Goal: Transaction & Acquisition: Purchase product/service

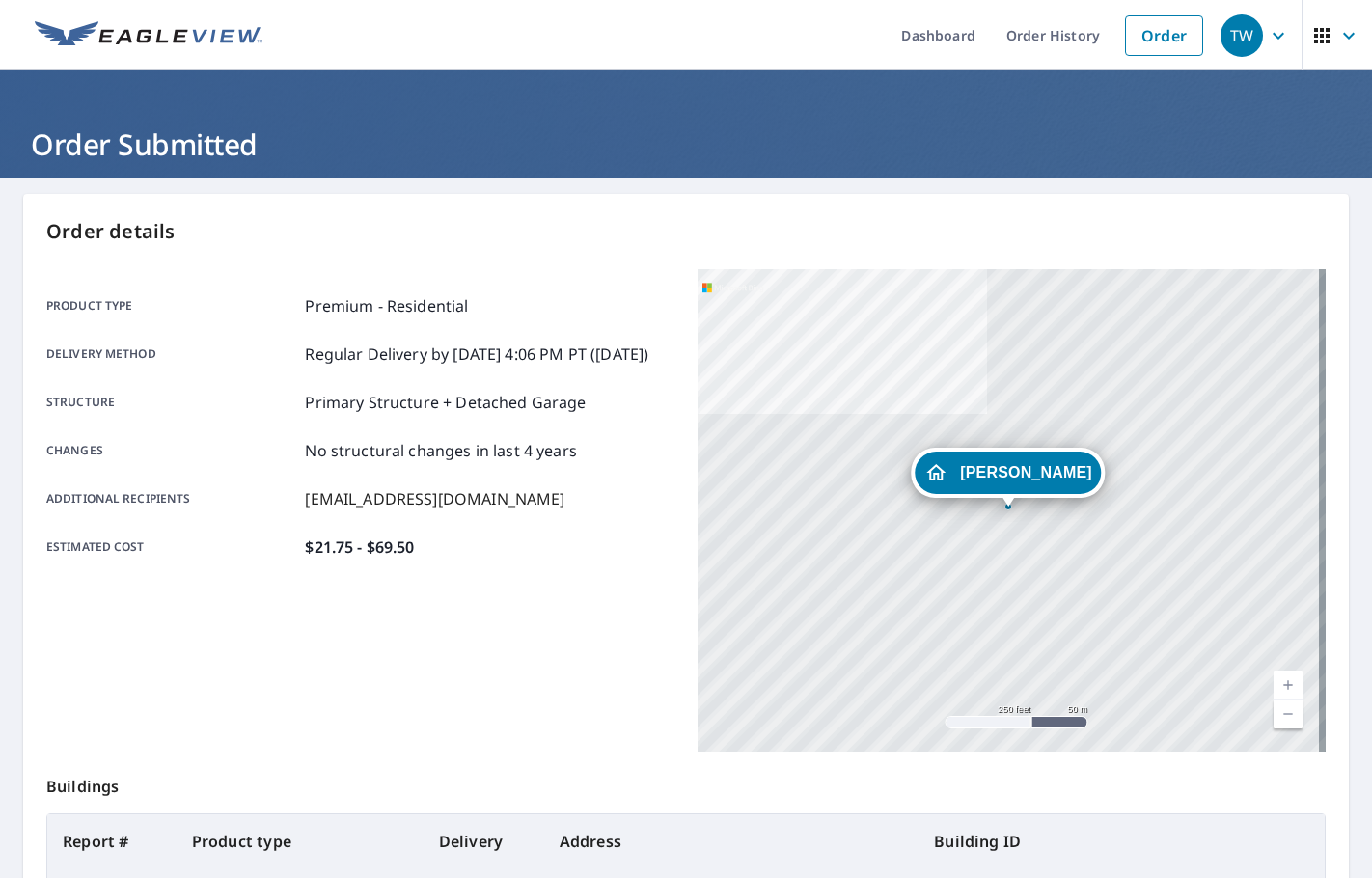
scroll to position [216, 0]
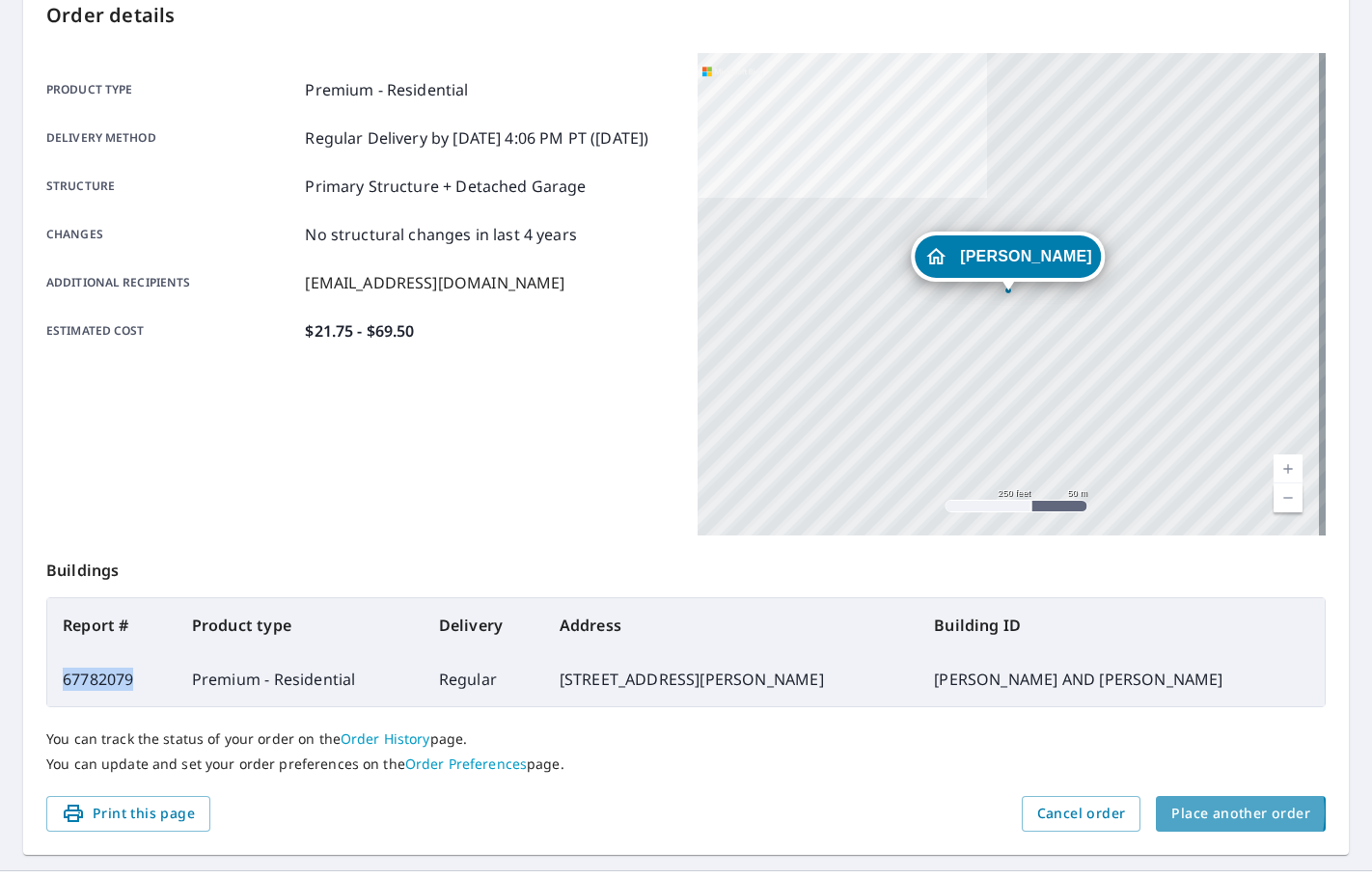
click at [1203, 813] on span "Place another order" at bounding box center [1241, 814] width 139 height 24
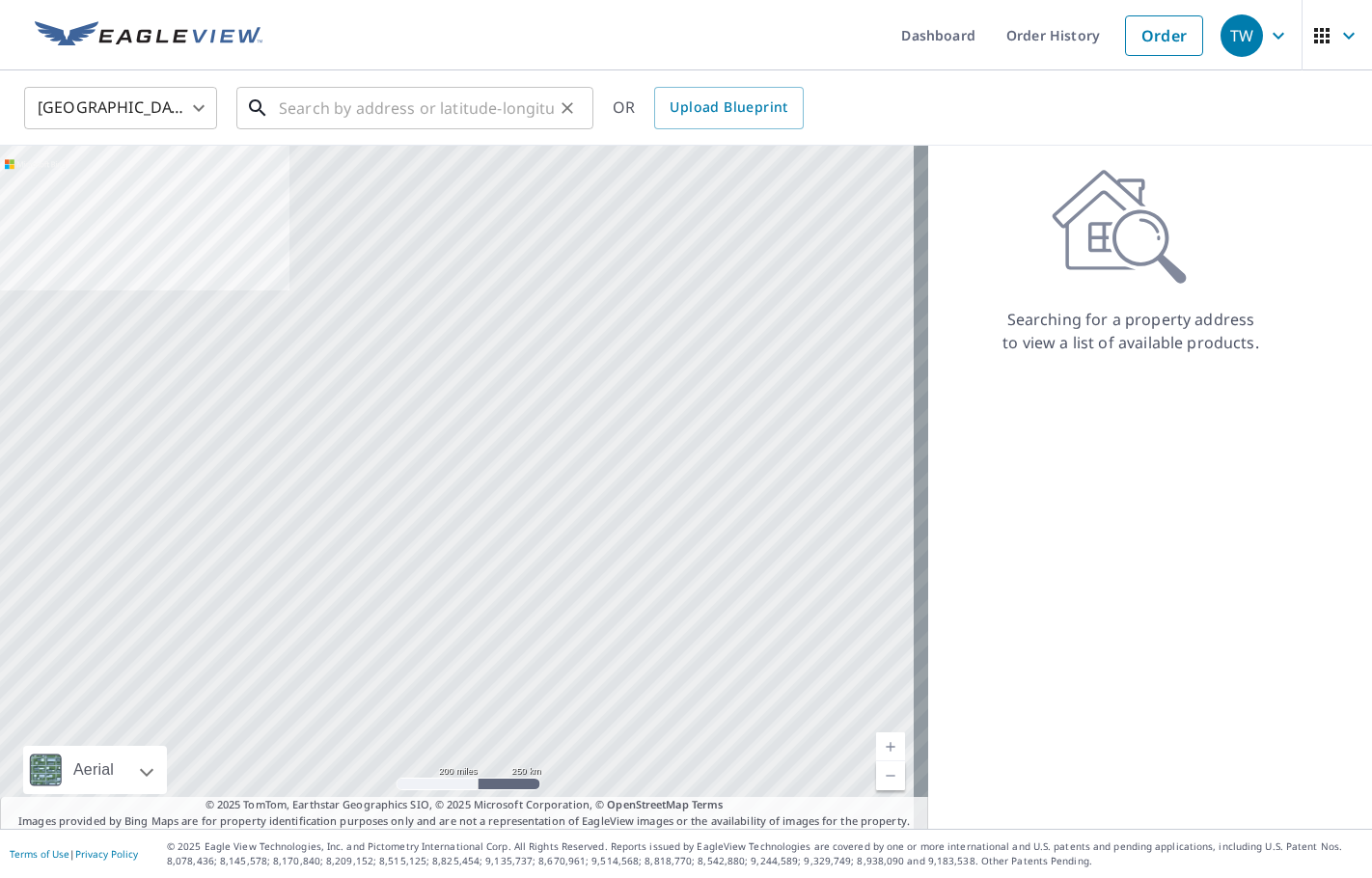
click at [400, 114] on input "text" at bounding box center [416, 108] width 275 height 54
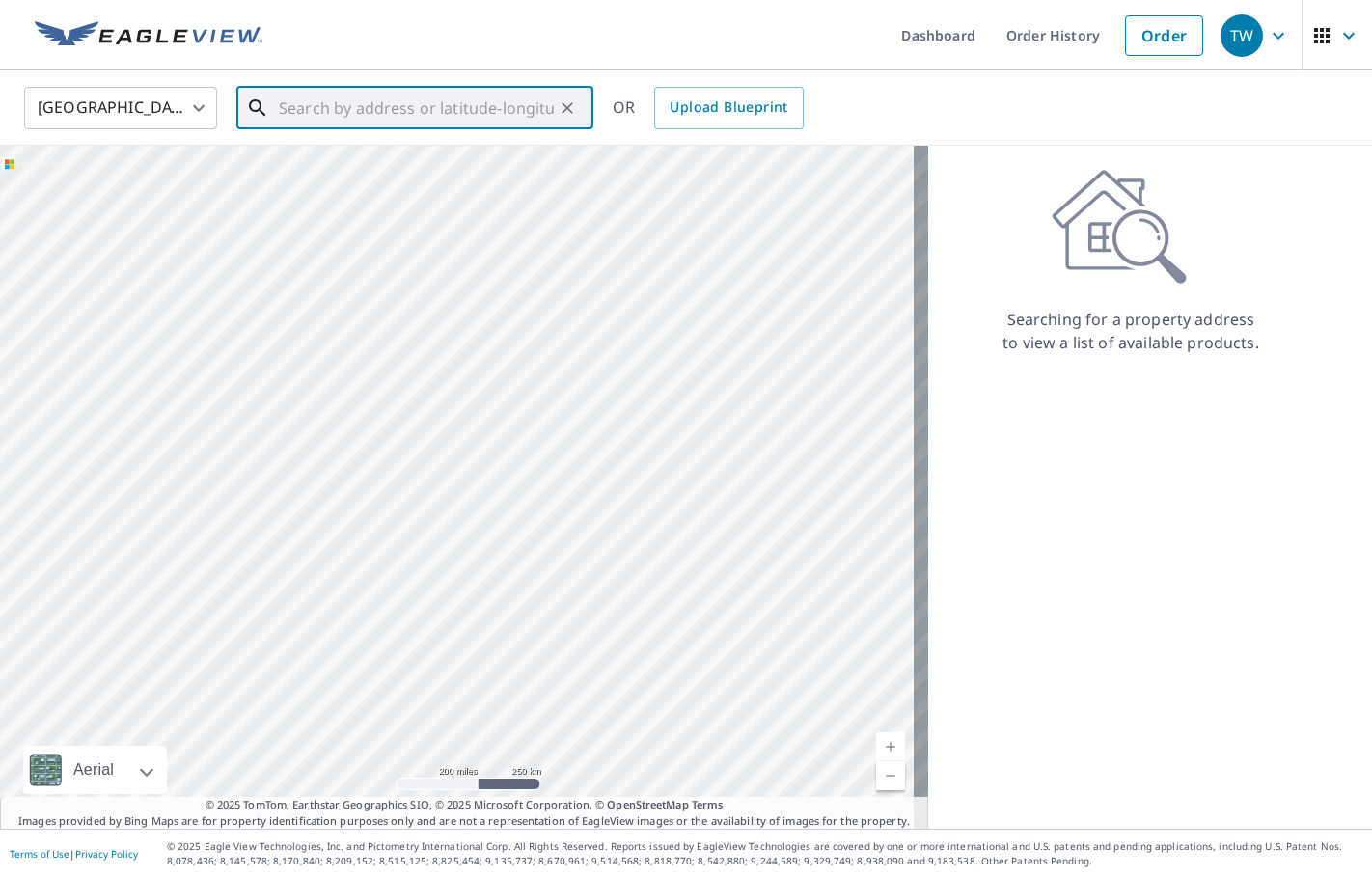
paste input "[STREET_ADDRESS][PERSON_NAME]"
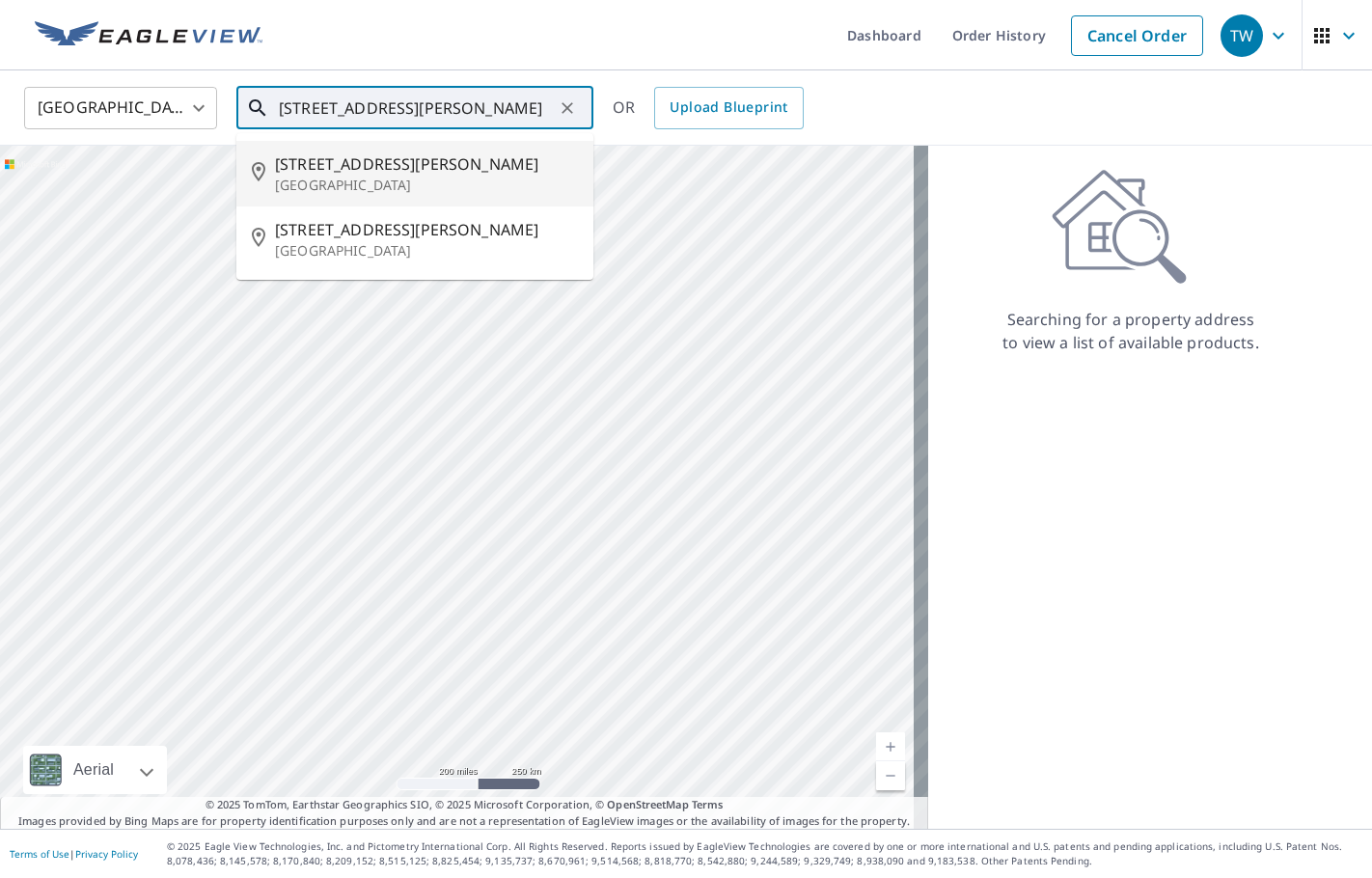
click at [435, 190] on p "[GEOGRAPHIC_DATA]" at bounding box center [426, 184] width 303 height 19
type input "[STREET_ADDRESS][PERSON_NAME]"
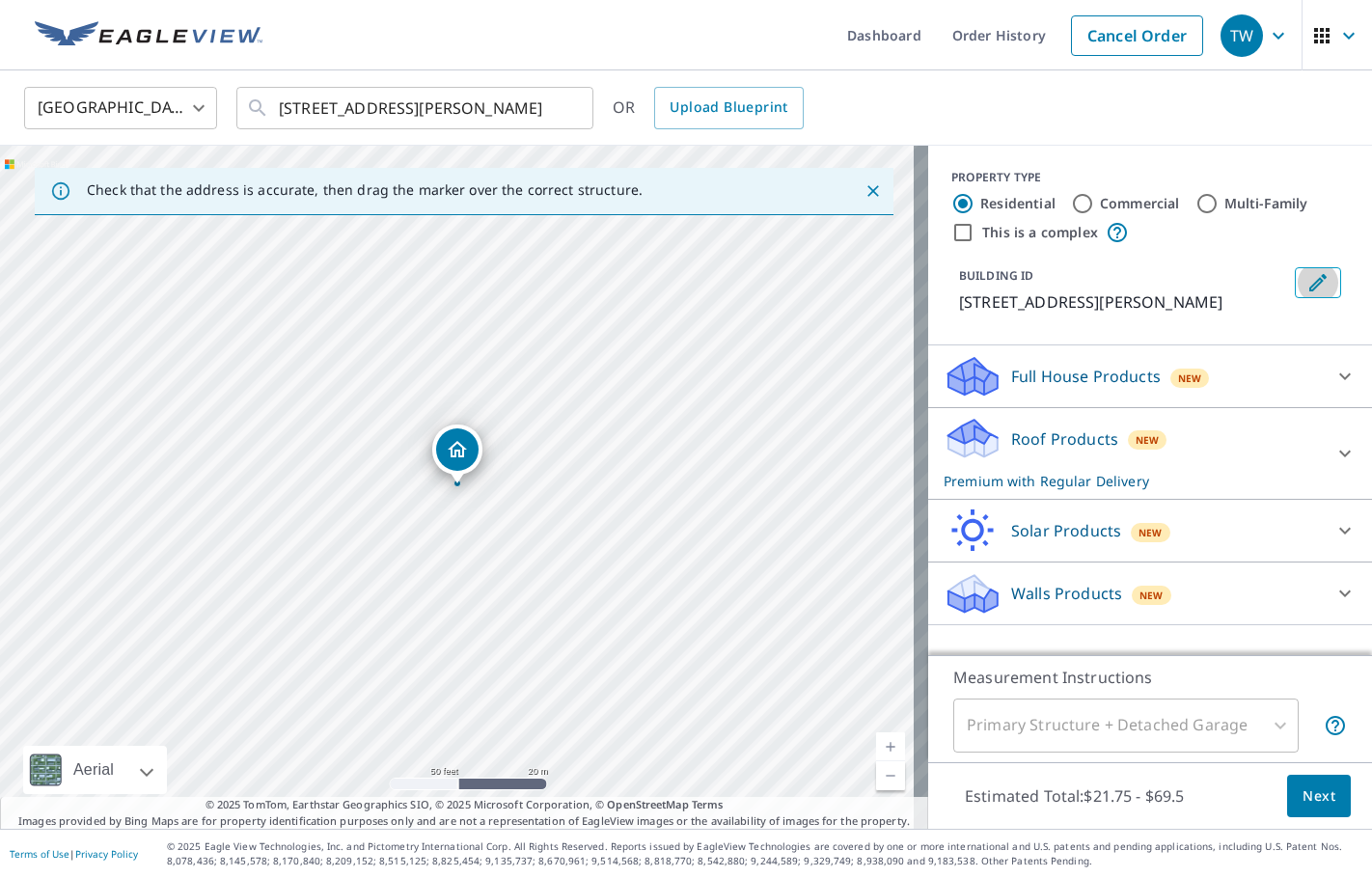
click at [1306, 286] on icon "Edit building 1" at bounding box center [1317, 283] width 23 height 23
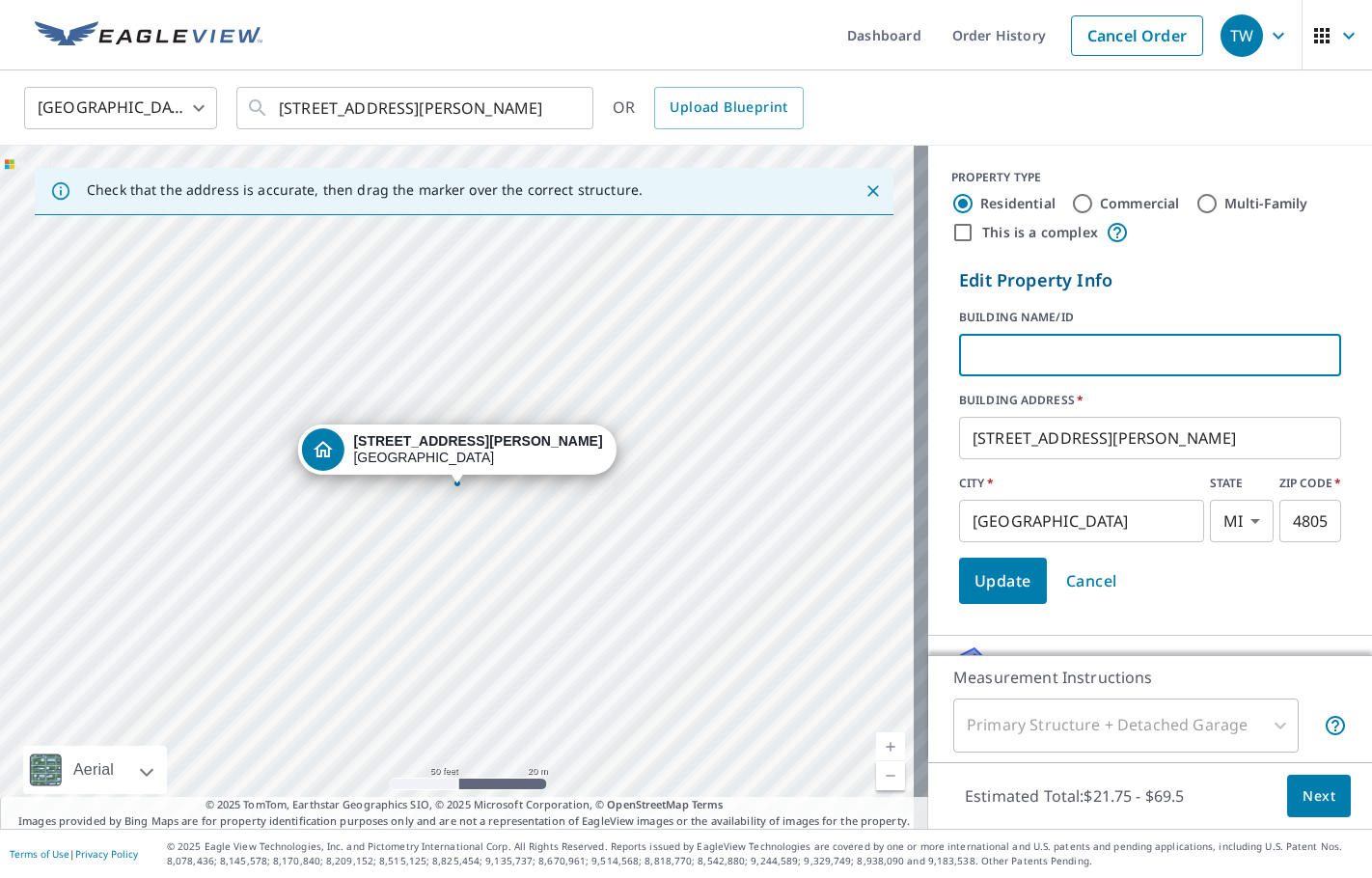
click at [1108, 360] on input "text" at bounding box center [1150, 355] width 382 height 54
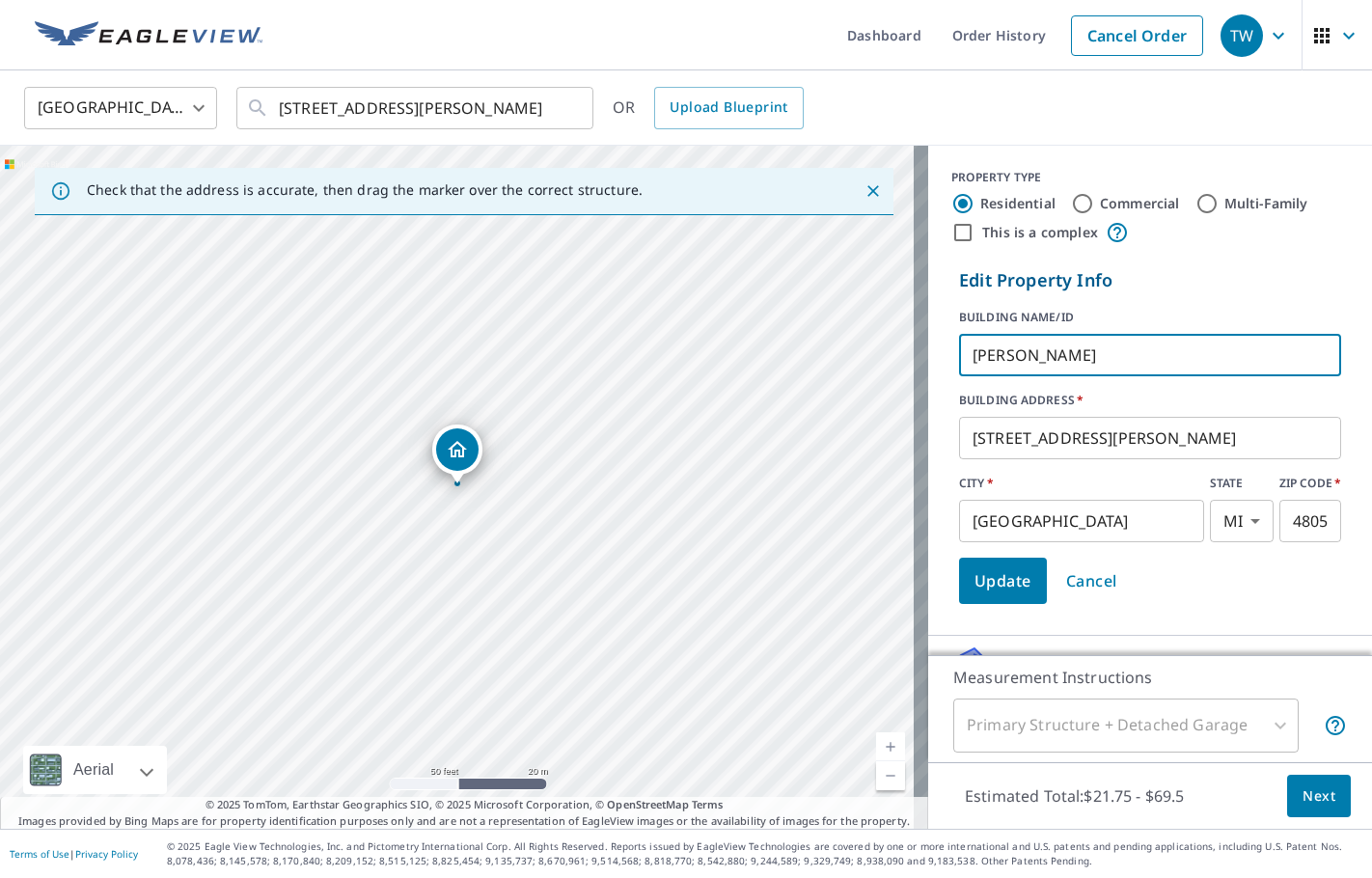
type input "[PERSON_NAME]"
click at [1004, 584] on span "Update" at bounding box center [1002, 580] width 57 height 27
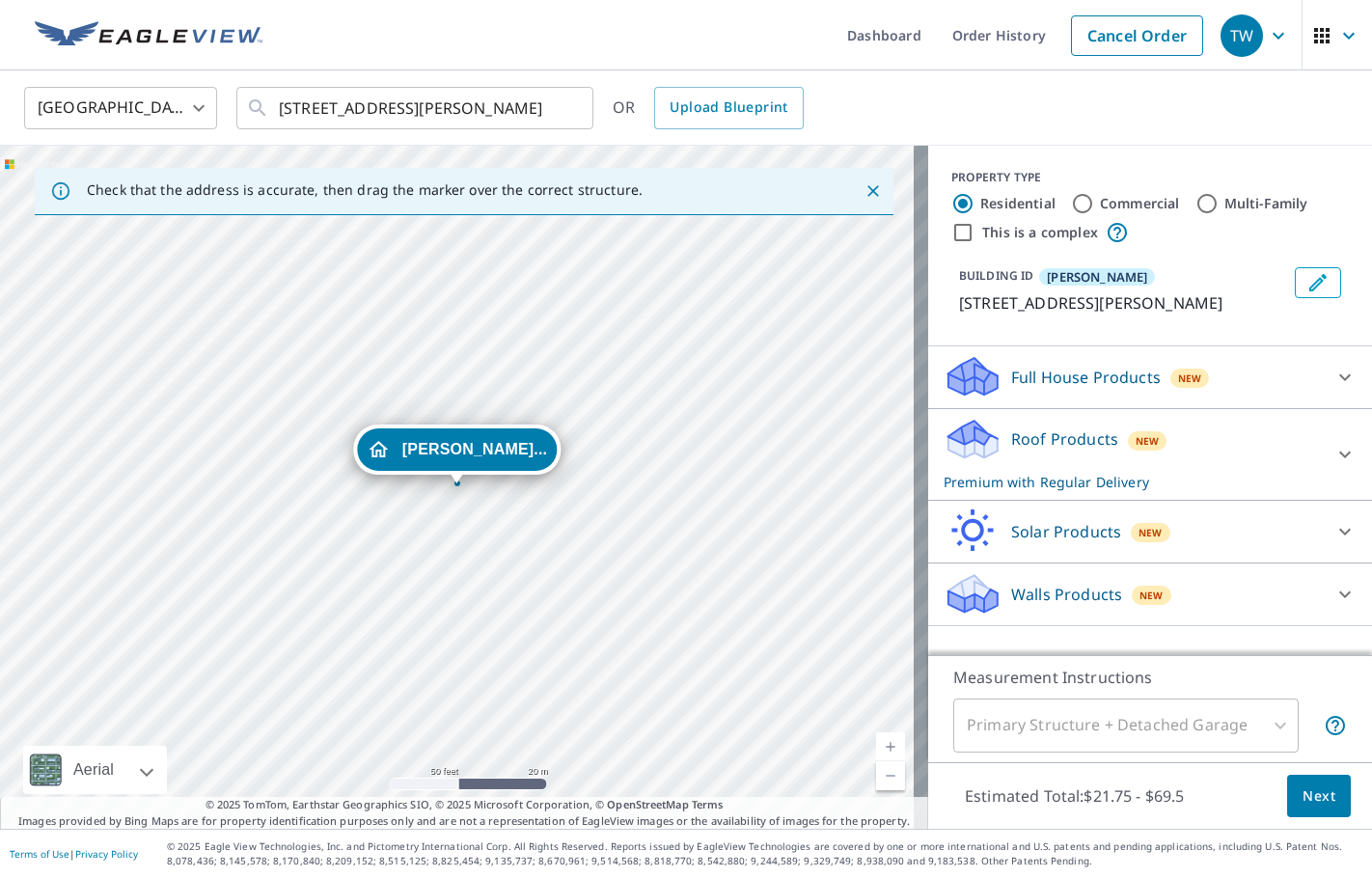
click at [1306, 293] on icon "Edit building RYAN SCHWEIHOFER" at bounding box center [1317, 283] width 23 height 23
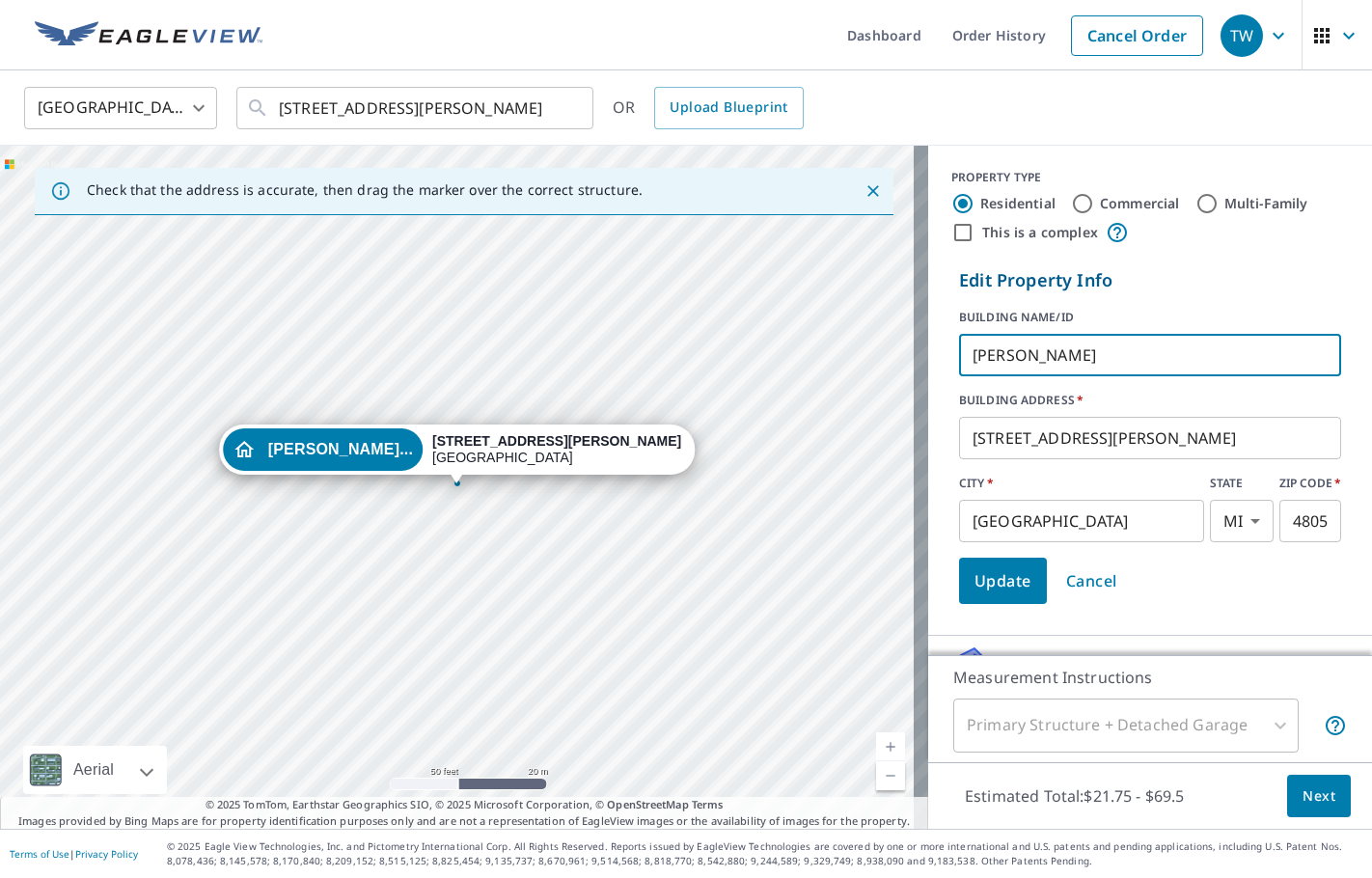
click at [1003, 349] on input "[PERSON_NAME]" at bounding box center [1150, 355] width 382 height 54
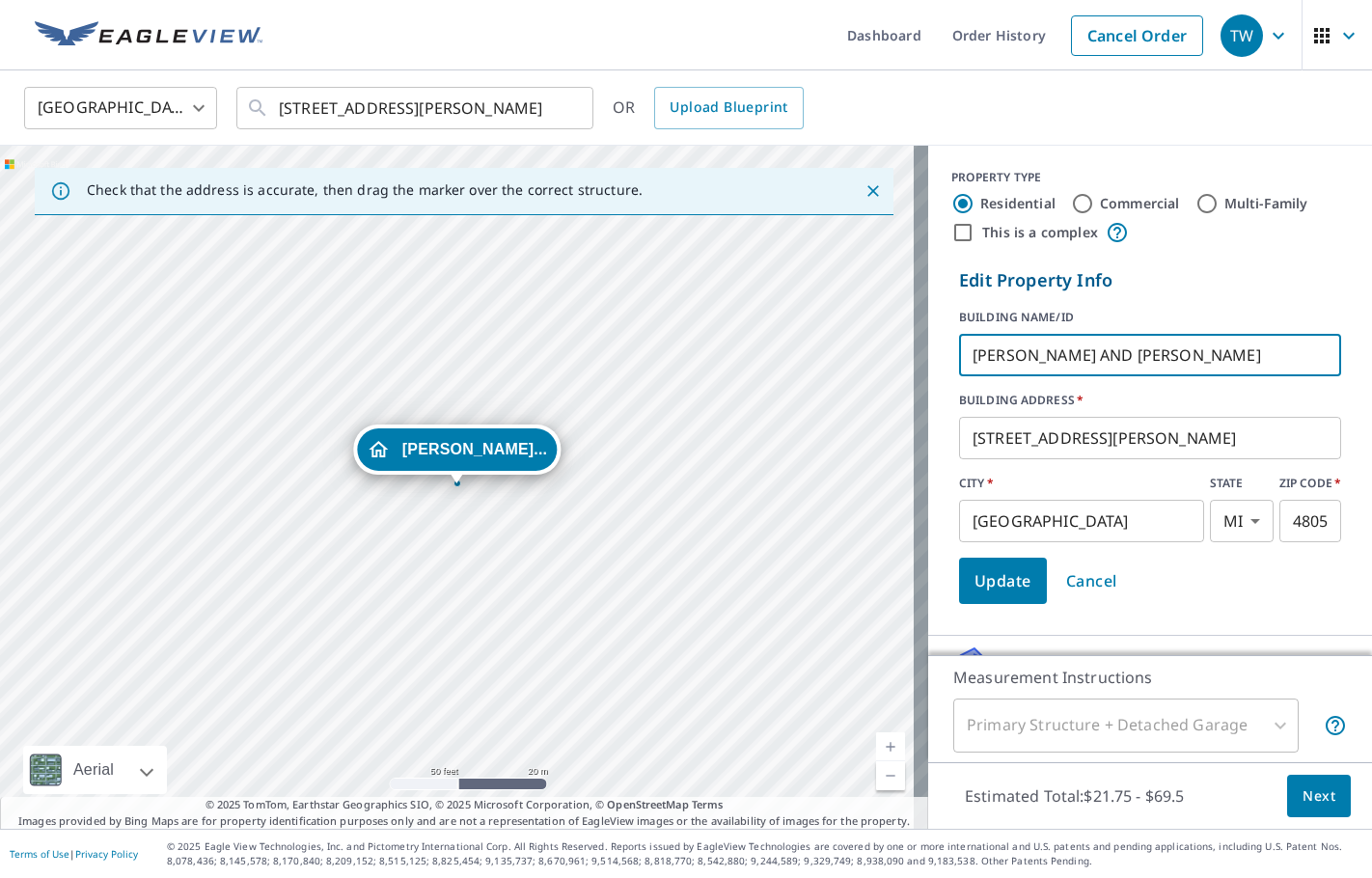
click at [1044, 361] on input "[PERSON_NAME] AND [PERSON_NAME]" at bounding box center [1150, 355] width 382 height 54
type input "[PERSON_NAME] AND [PERSON_NAME]"
click at [986, 597] on button "Update" at bounding box center [1003, 581] width 88 height 47
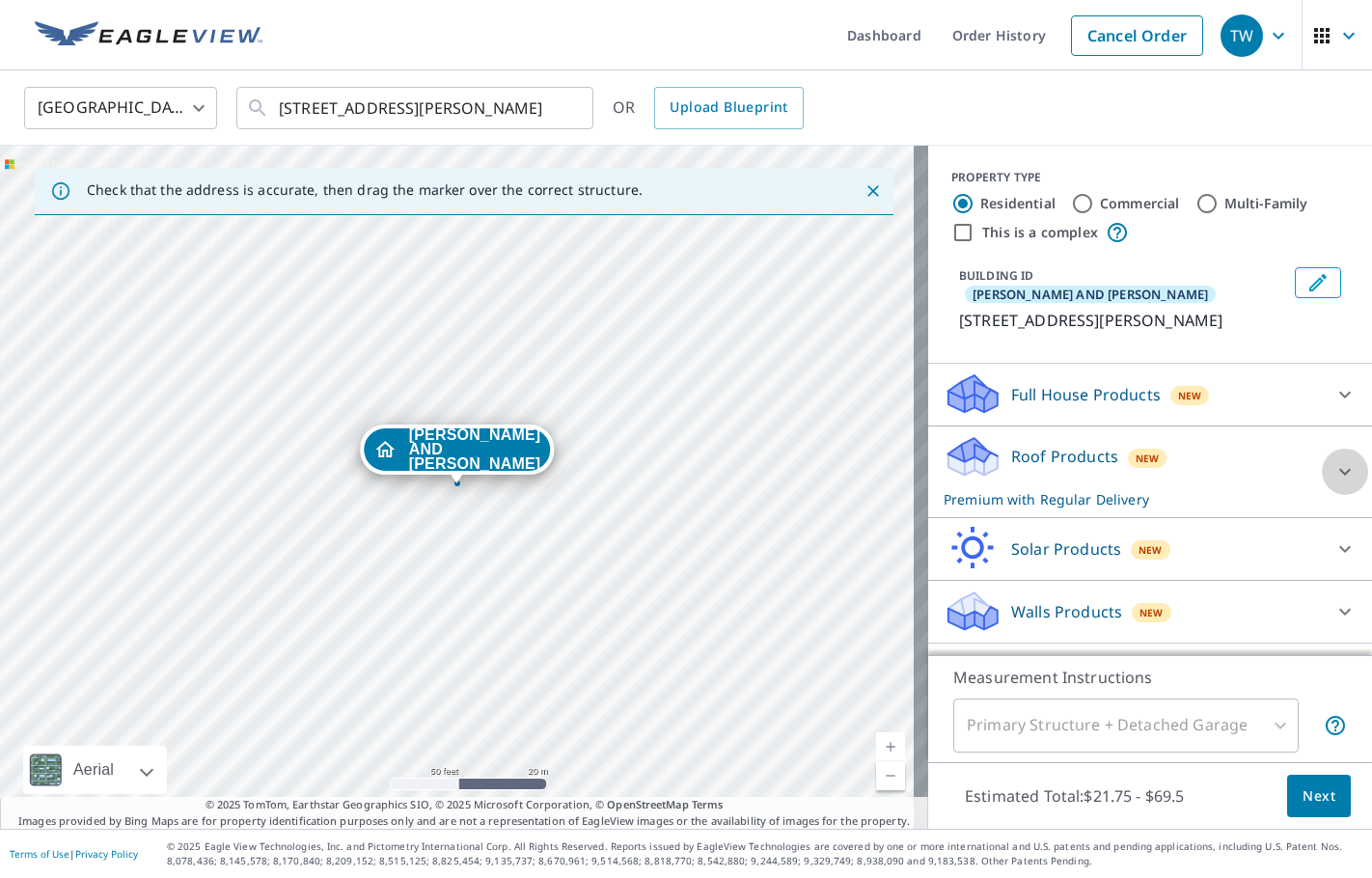
click at [1333, 461] on icon at bounding box center [1344, 472] width 23 height 23
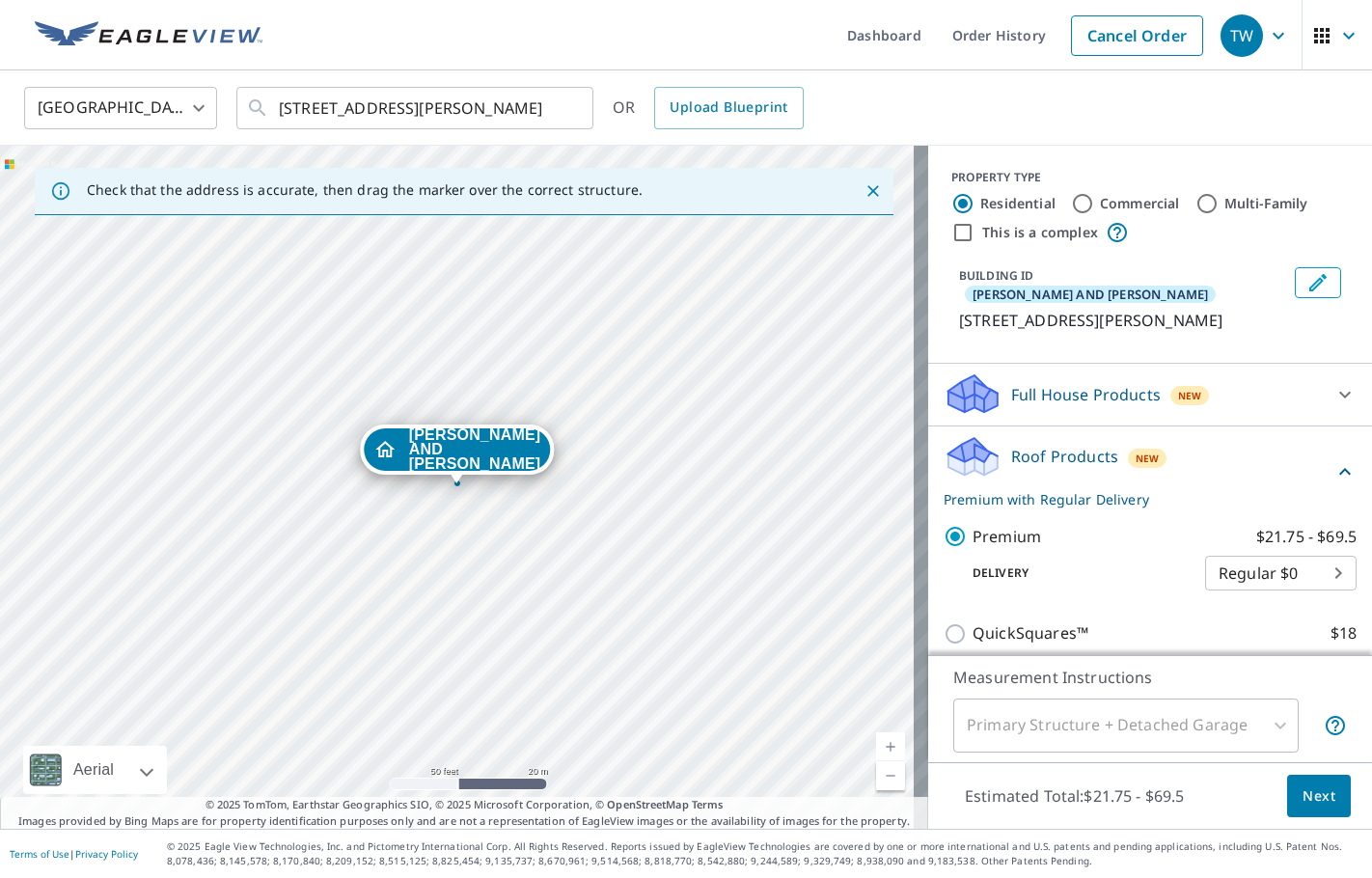
click at [1310, 796] on span "Next" at bounding box center [1318, 796] width 33 height 24
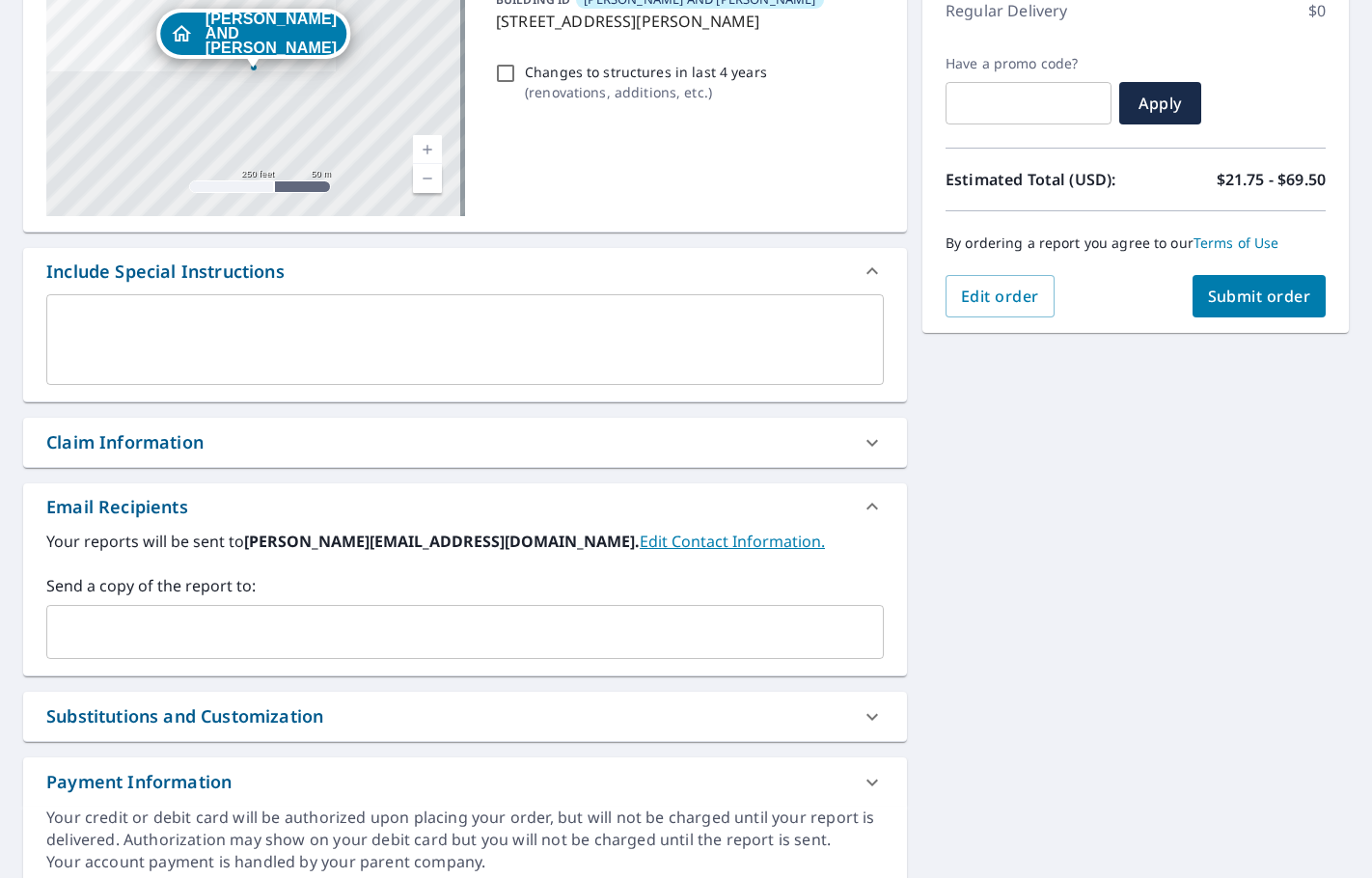
scroll to position [359, 0]
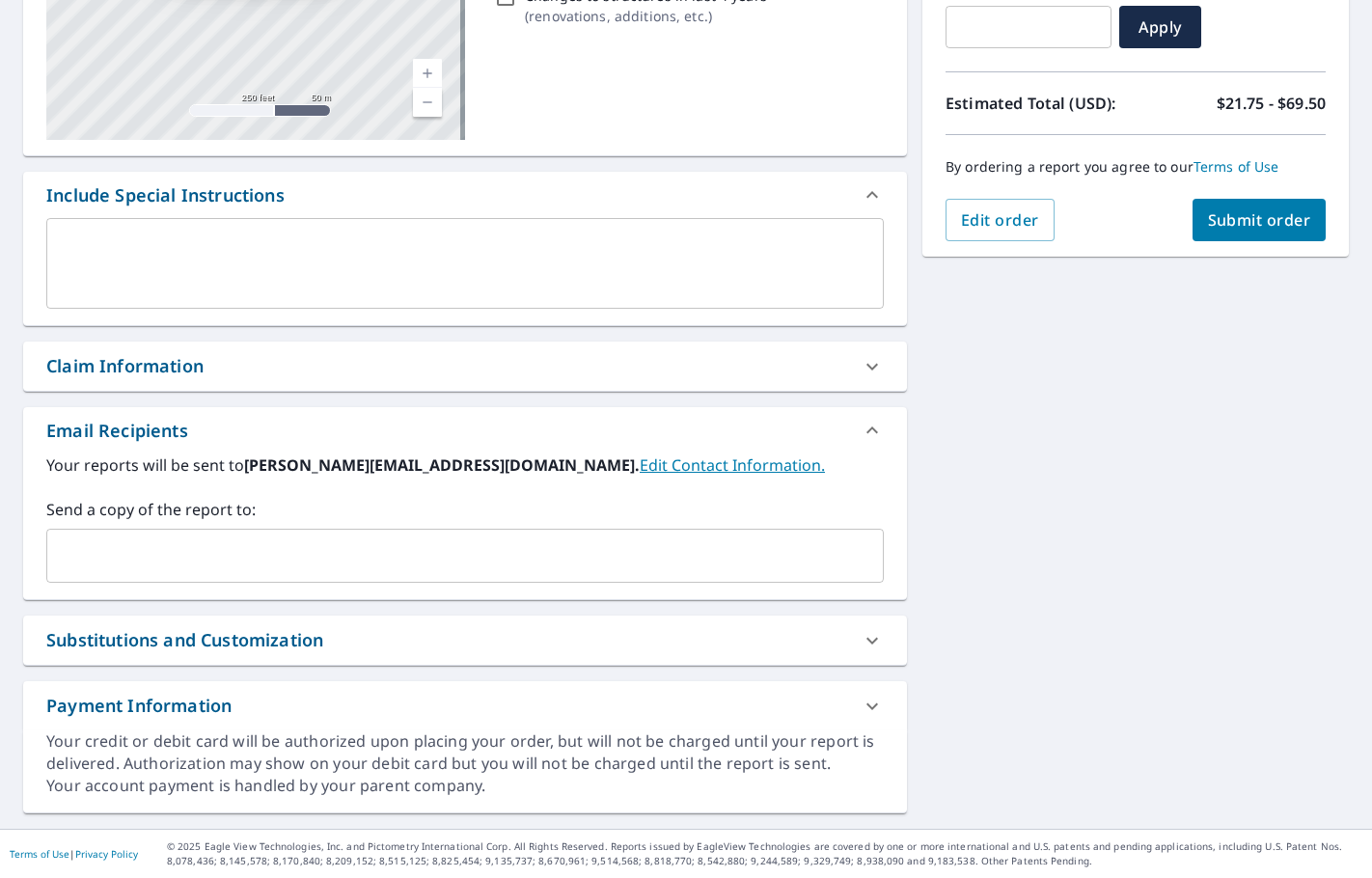
click at [228, 573] on input "text" at bounding box center [450, 555] width 791 height 37
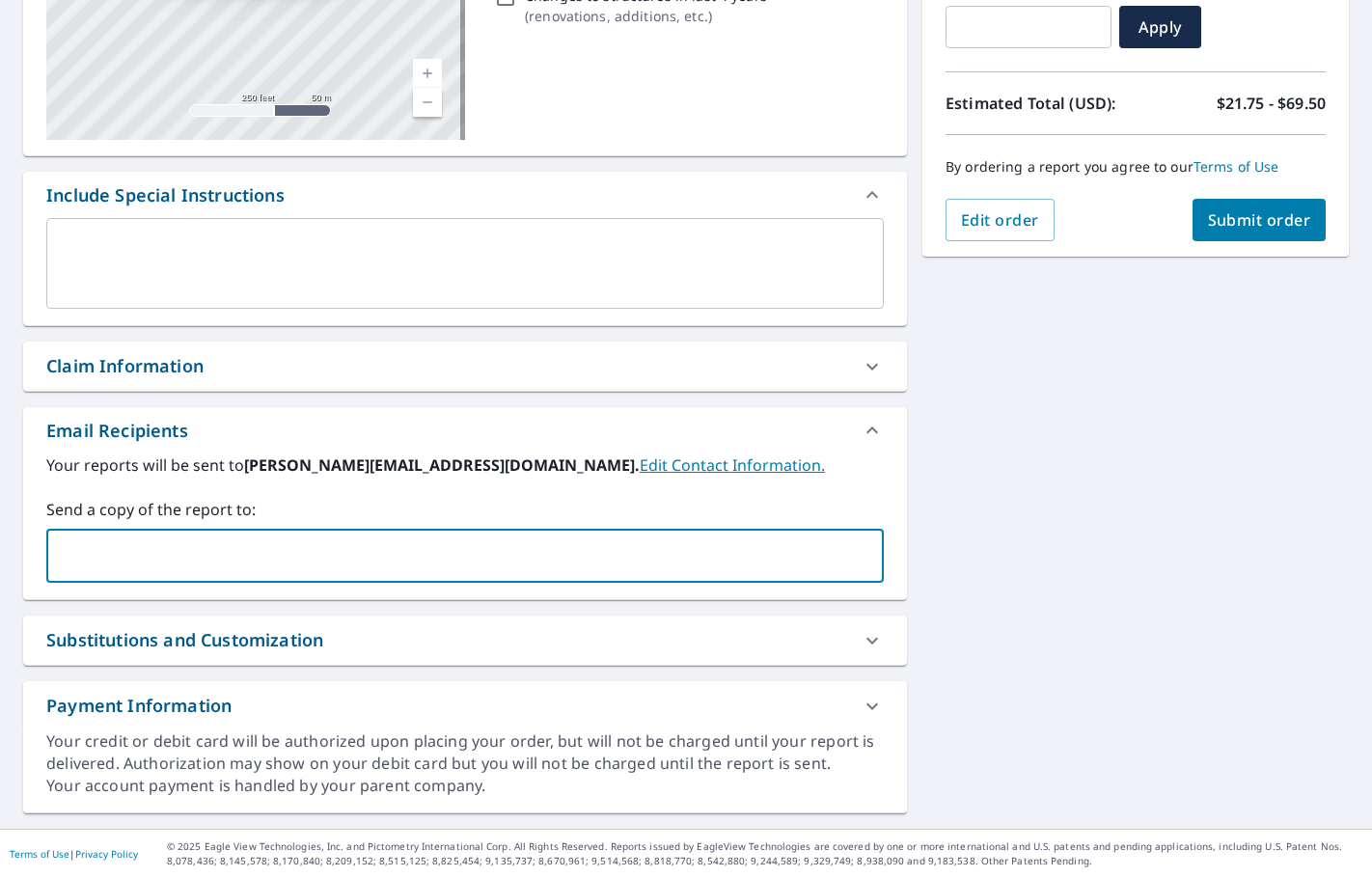
click at [74, 550] on input "text" at bounding box center [450, 555] width 791 height 37
type input "[PERSON_NAME][EMAIL_ADDRESS][DOMAIN_NAME]"
click at [1230, 228] on span "Submit order" at bounding box center [1260, 219] width 103 height 21
checkbox input "true"
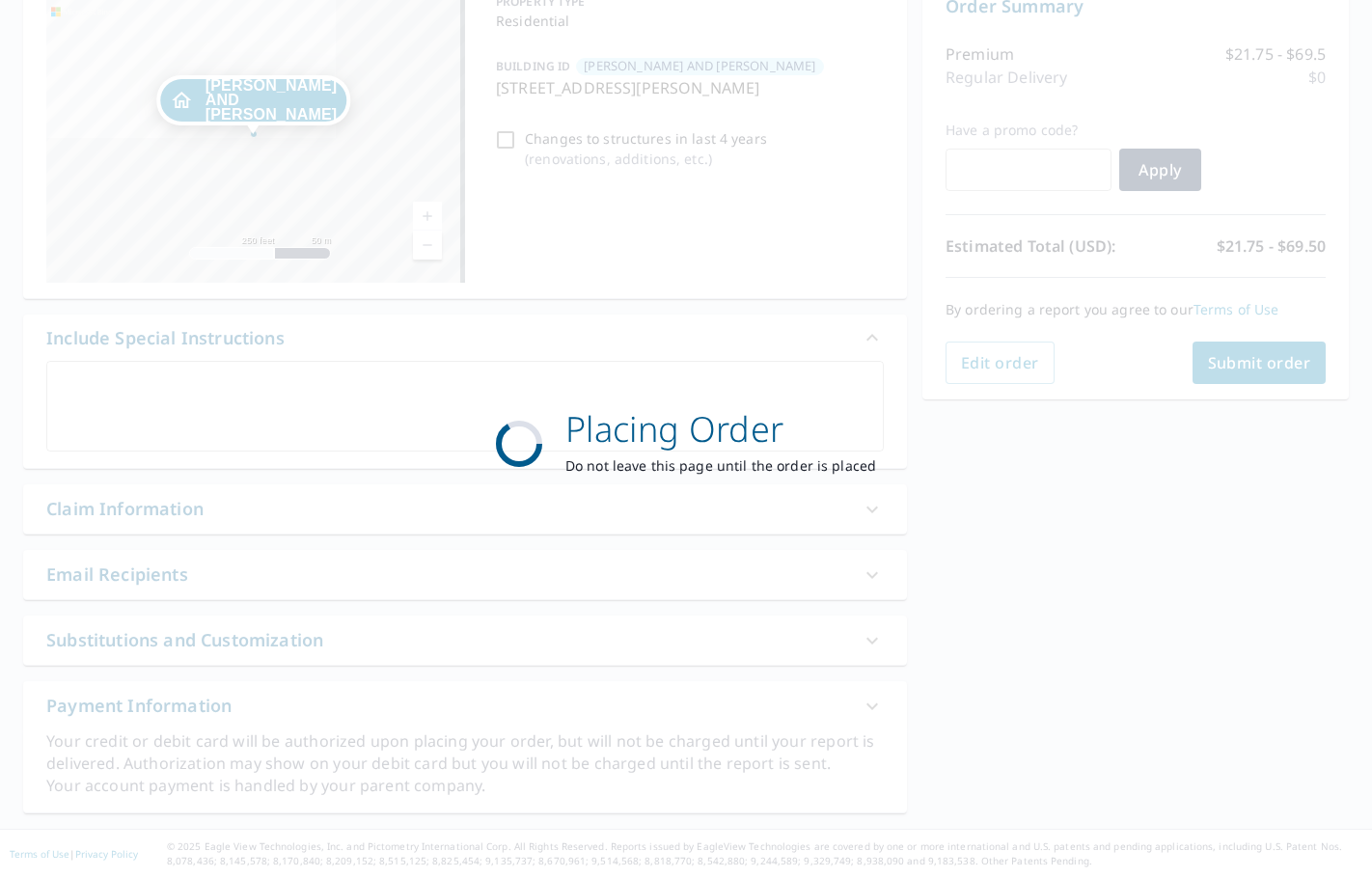
scroll to position [216, 0]
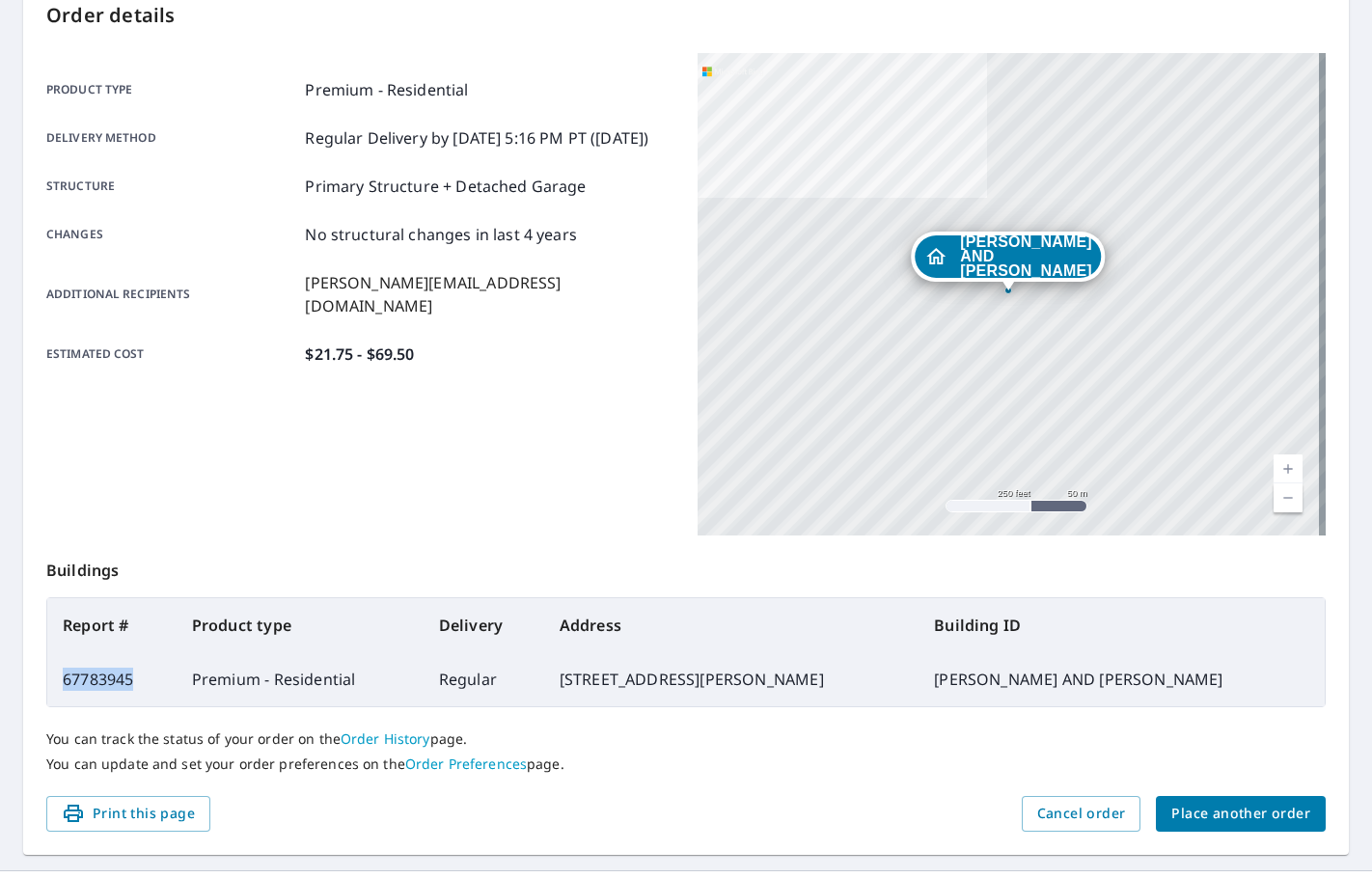
drag, startPoint x: 141, startPoint y: 684, endPoint x: 62, endPoint y: 692, distance: 79.4
click at [62, 691] on td "67783945" at bounding box center [112, 680] width 129 height 54
copy td "67783945"
